Goal: Task Accomplishment & Management: Use online tool/utility

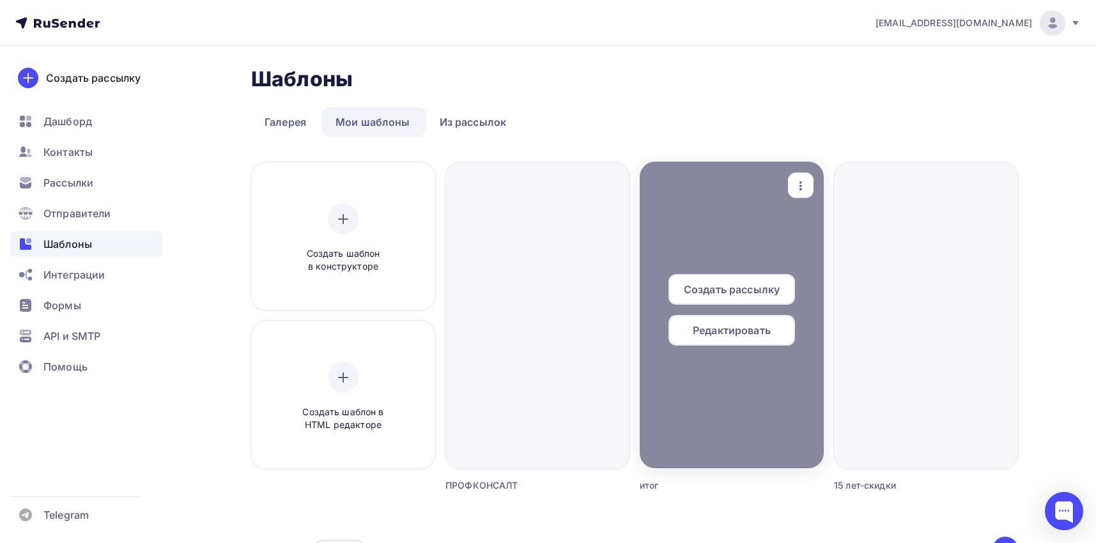
scroll to position [92, 0]
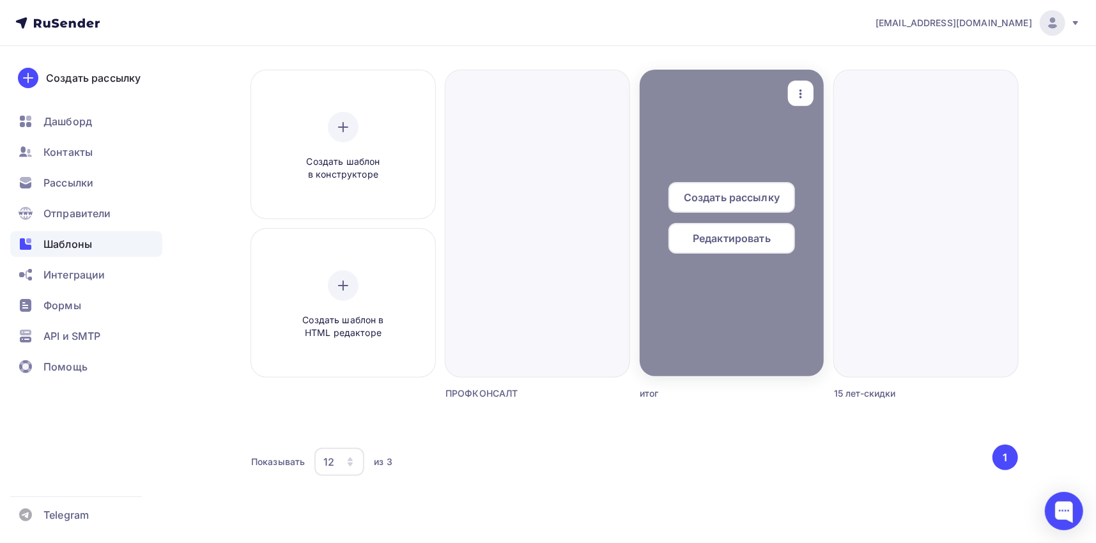
click at [775, 296] on div at bounding box center [732, 223] width 184 height 307
click at [767, 123] on div at bounding box center [732, 223] width 184 height 307
click at [725, 321] on div at bounding box center [732, 223] width 184 height 307
click at [725, 325] on div at bounding box center [732, 223] width 184 height 307
click at [736, 236] on span "Редактировать" at bounding box center [732, 238] width 78 height 15
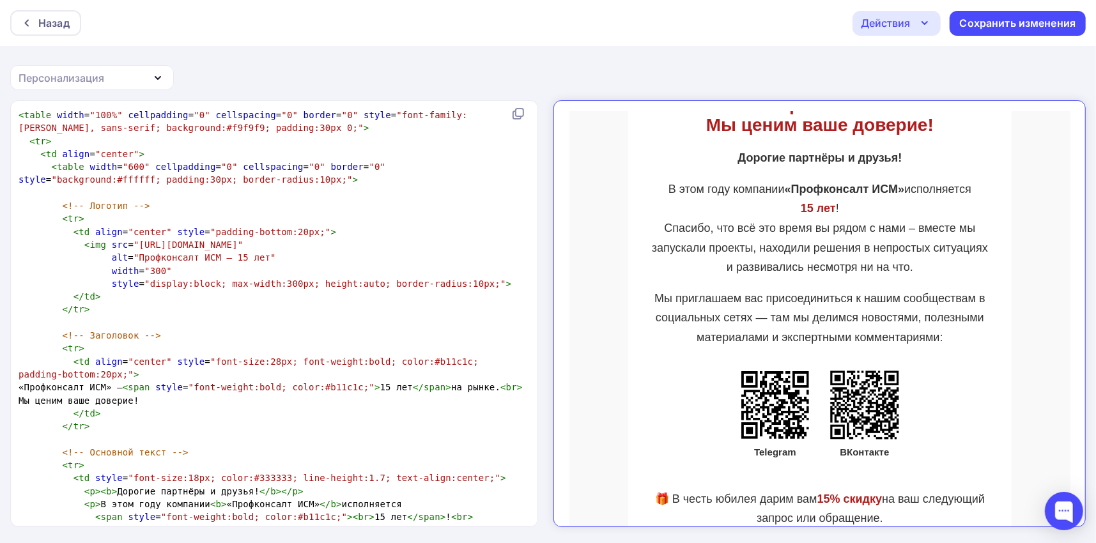
scroll to position [242, 0]
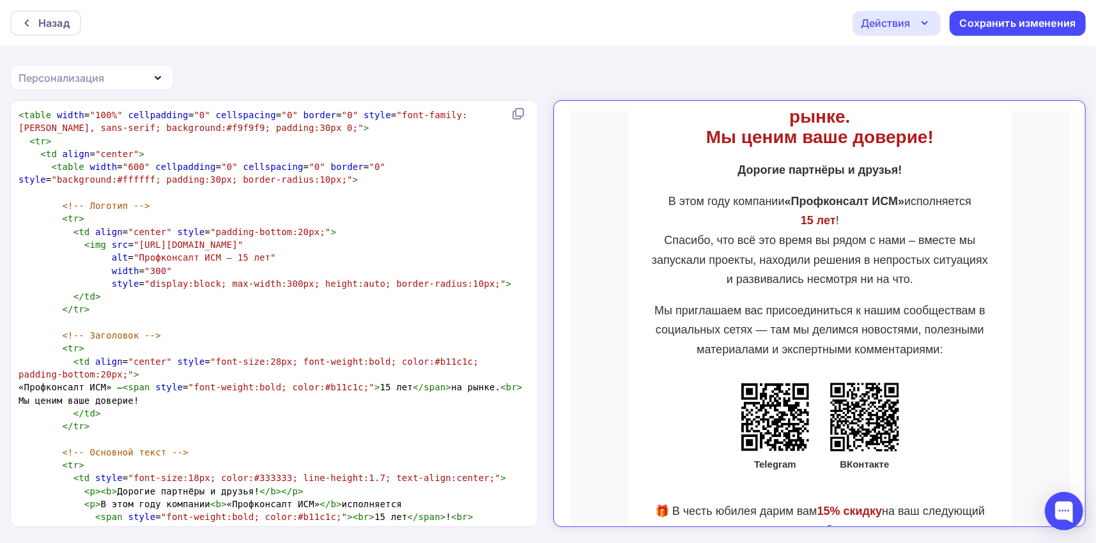
click at [927, 24] on icon "button" at bounding box center [924, 22] width 15 height 15
click at [918, 60] on div "Отправить тестовое письмо" at bounding box center [965, 60] width 147 height 15
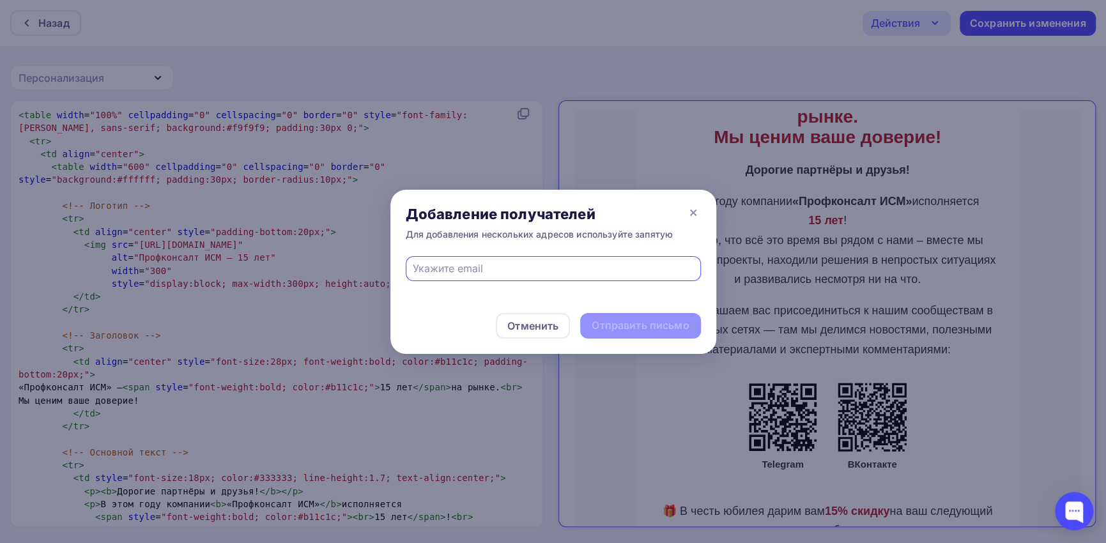
click at [488, 270] on input "text" at bounding box center [553, 268] width 281 height 15
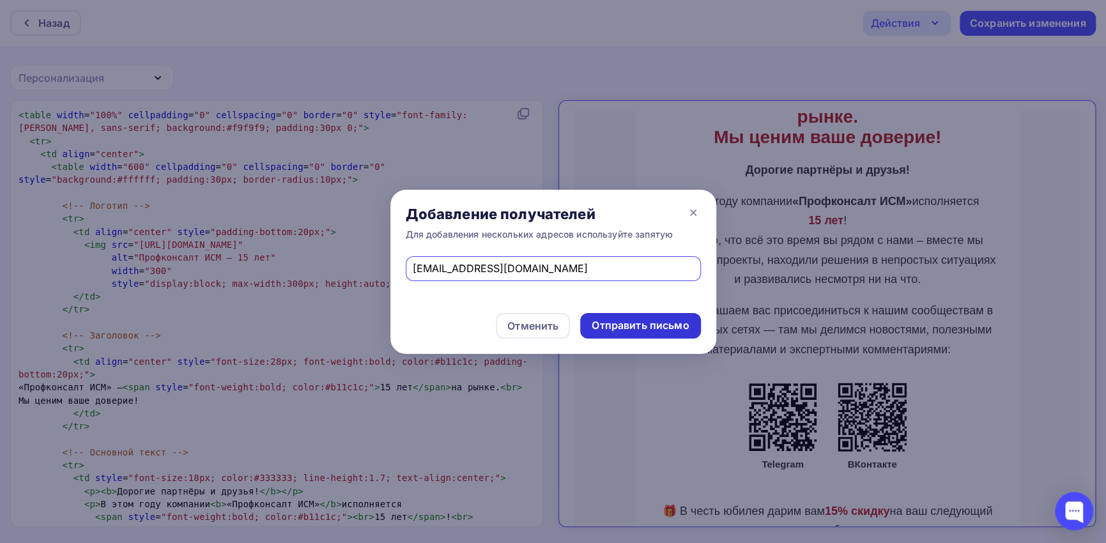
type input "[EMAIL_ADDRESS][DOMAIN_NAME]"
click at [670, 325] on div "Отправить письмо" at bounding box center [640, 325] width 97 height 15
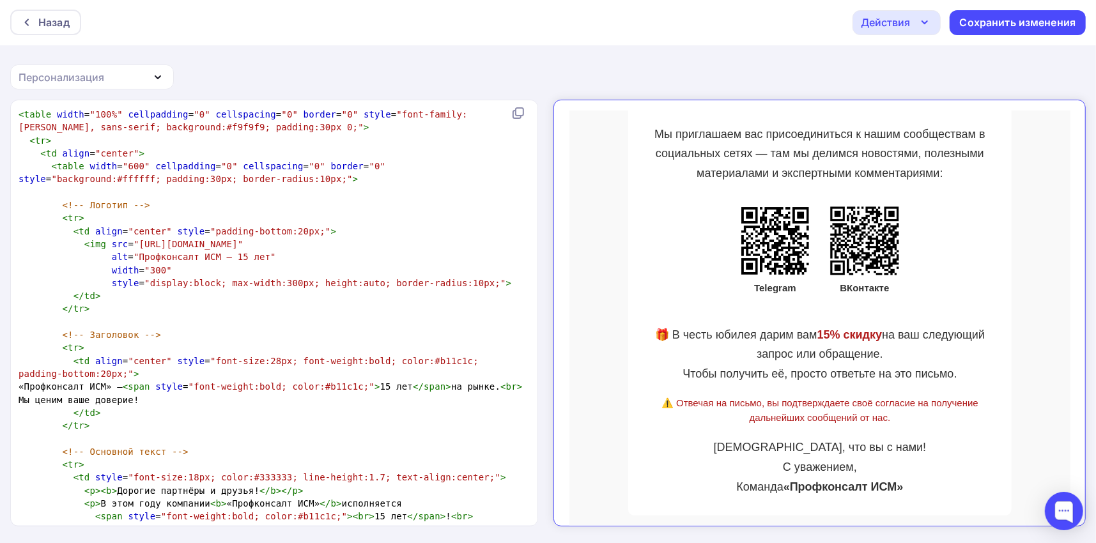
scroll to position [433, 0]
